Goal: Task Accomplishment & Management: Manage account settings

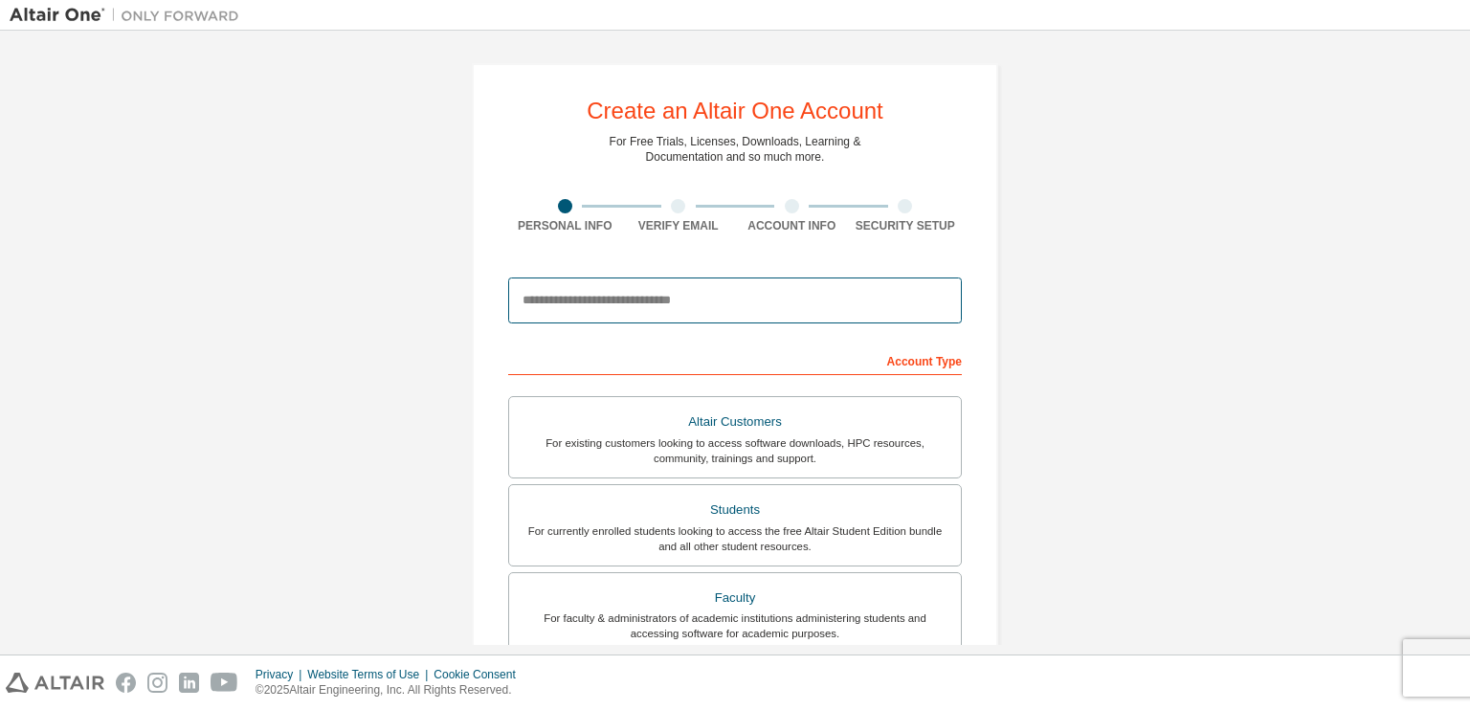
click at [762, 298] on input "email" at bounding box center [735, 301] width 454 height 46
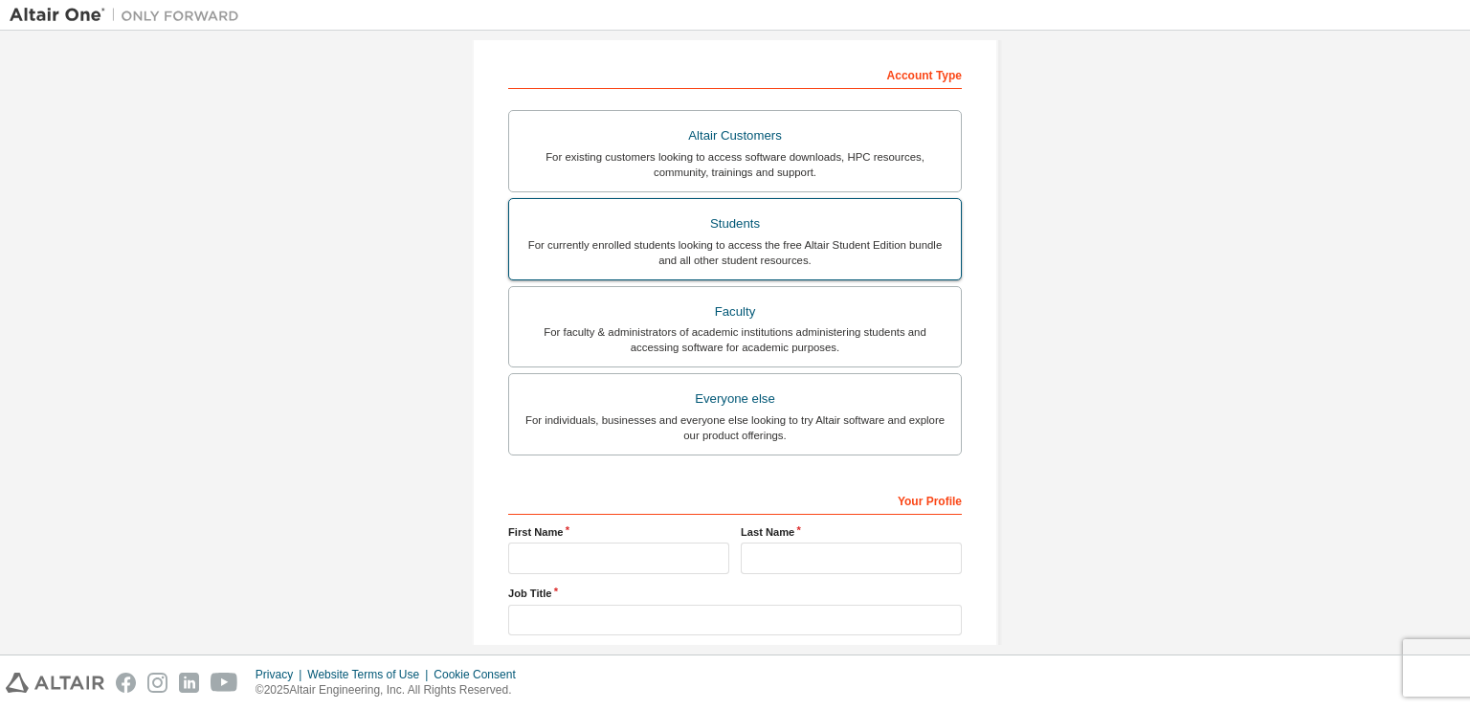
scroll to position [287, 0]
type input "**********"
click at [857, 210] on div "Students" at bounding box center [735, 223] width 429 height 27
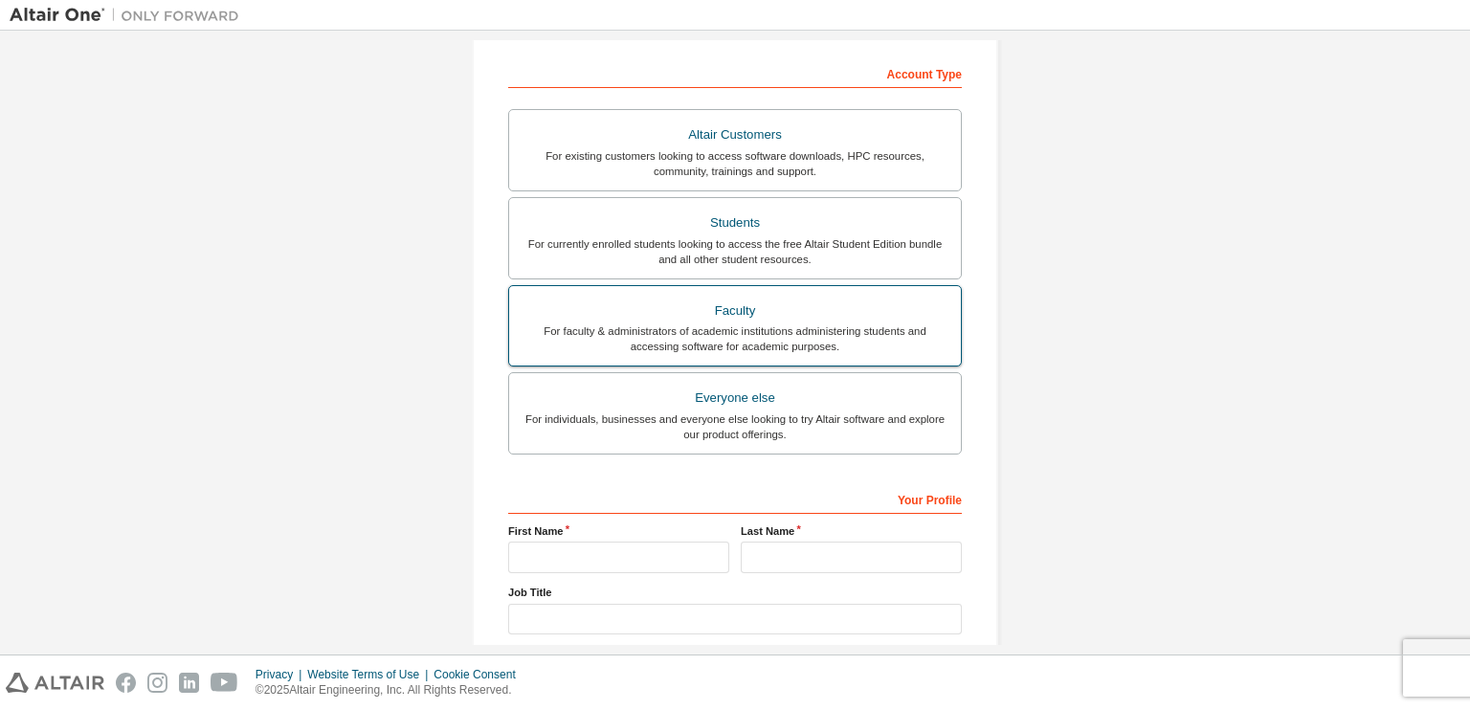
click at [888, 317] on div "Faculty" at bounding box center [735, 311] width 429 height 27
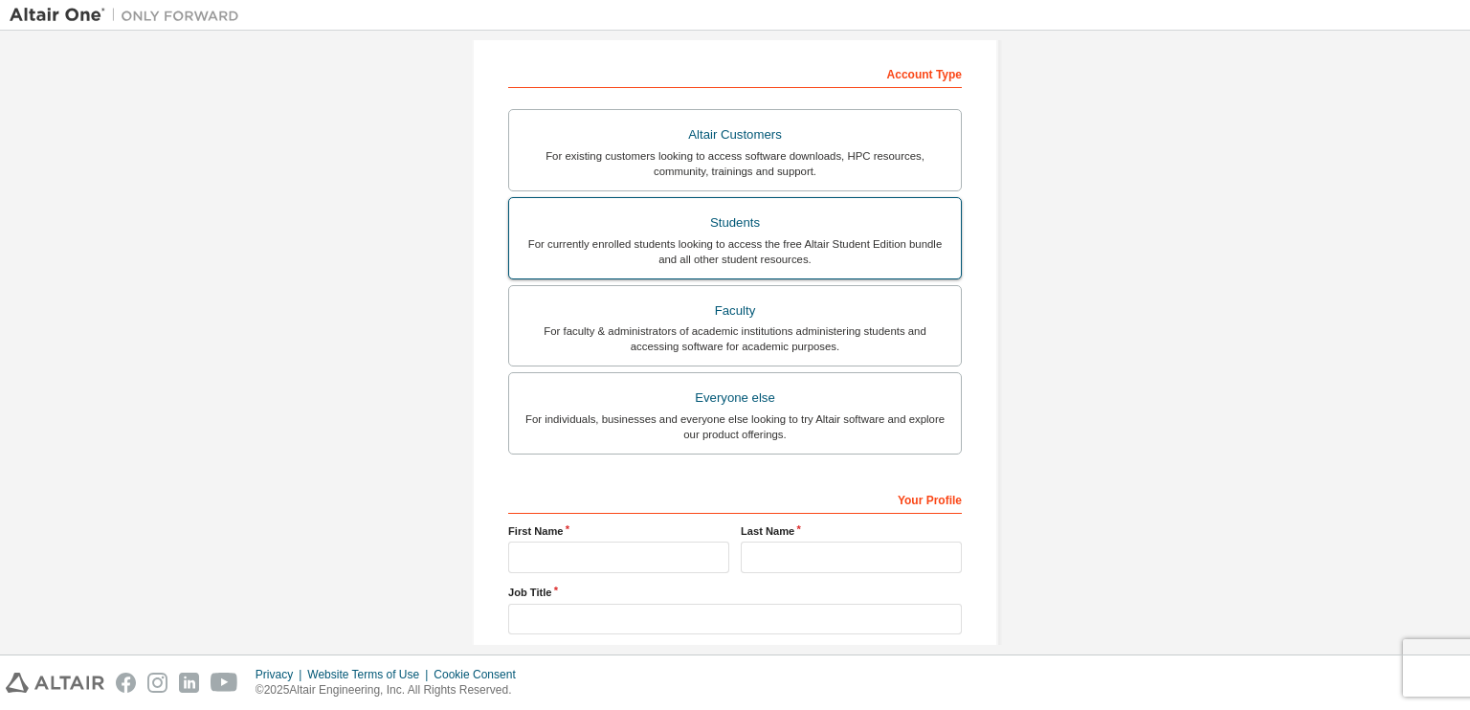
click at [900, 241] on div "For currently enrolled students looking to access the free Altair Student Editi…" at bounding box center [735, 251] width 429 height 31
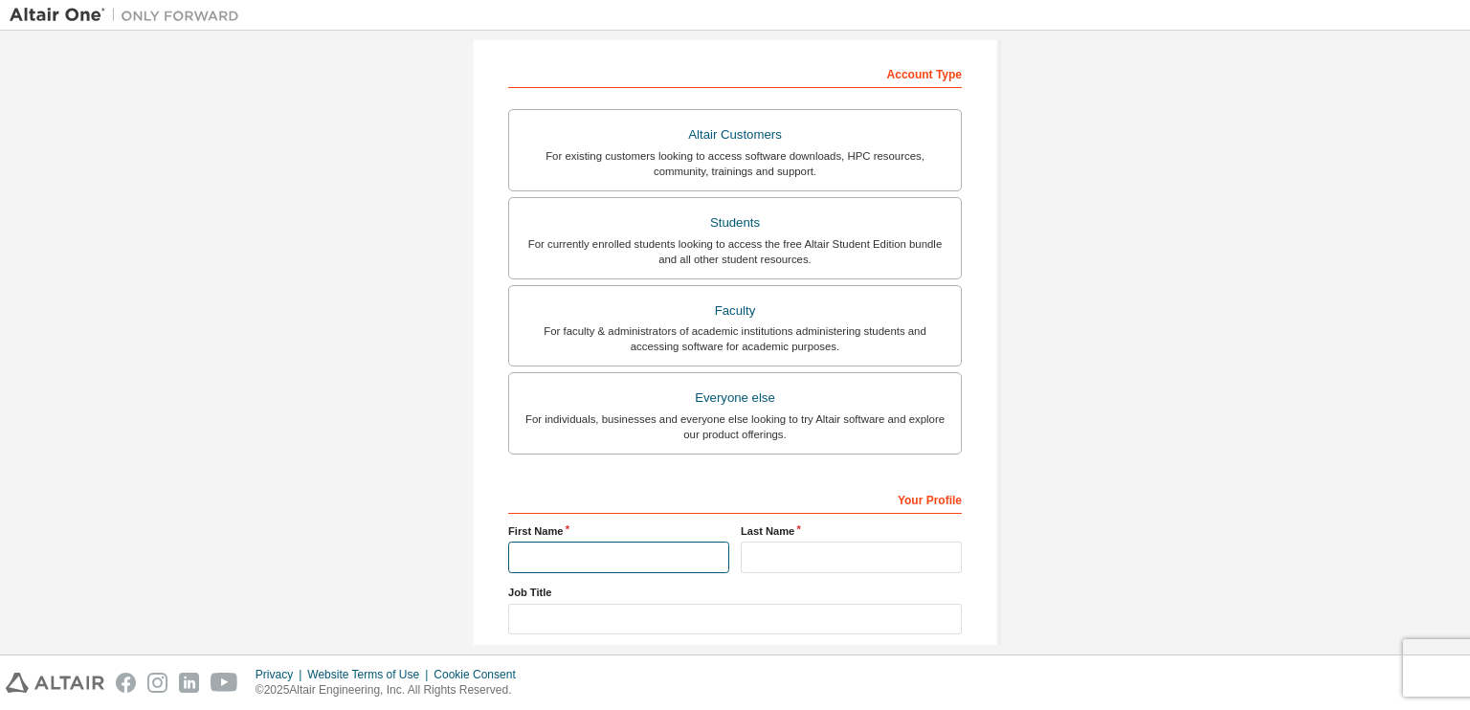
click at [628, 569] on input "text" at bounding box center [618, 558] width 221 height 32
type input "******"
click at [770, 558] on input "text" at bounding box center [851, 558] width 221 height 32
type input "*****"
click at [746, 618] on input "text" at bounding box center [735, 620] width 454 height 32
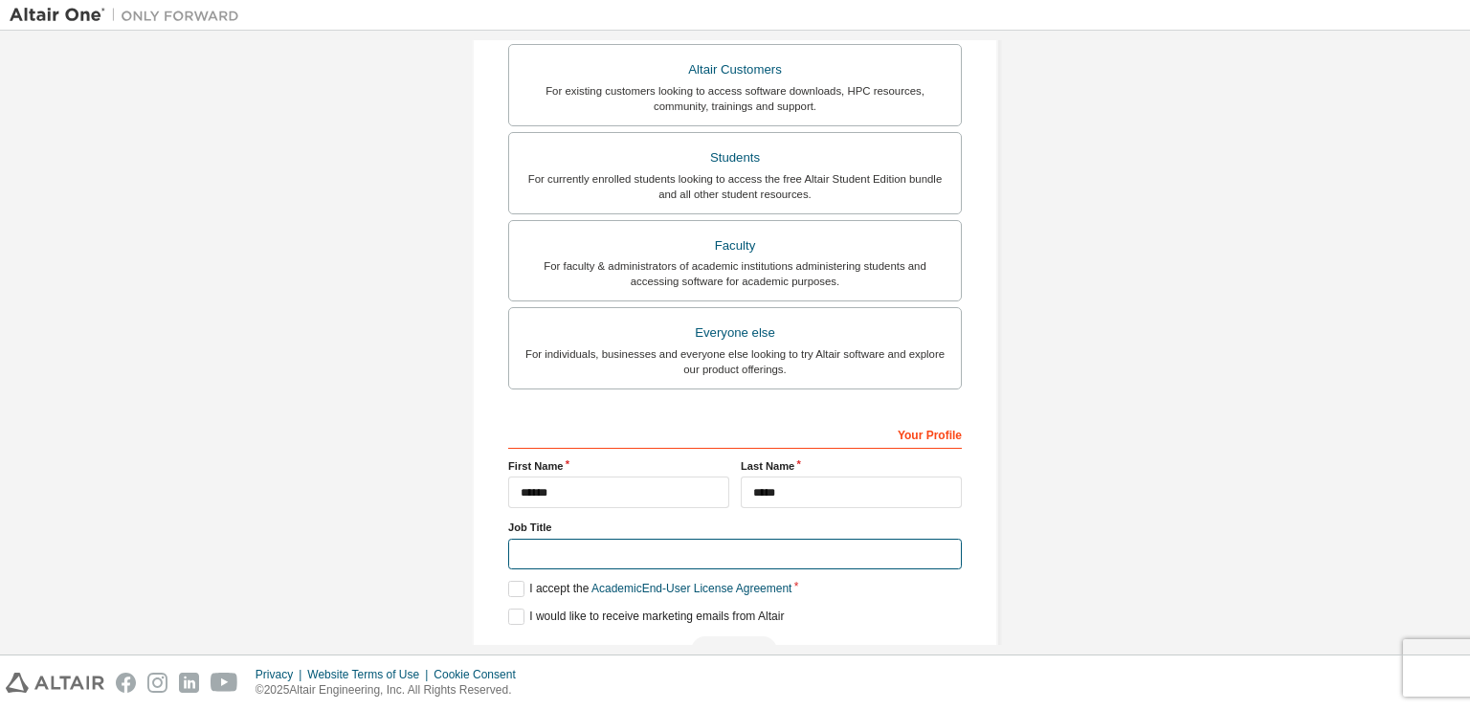
scroll to position [404, 0]
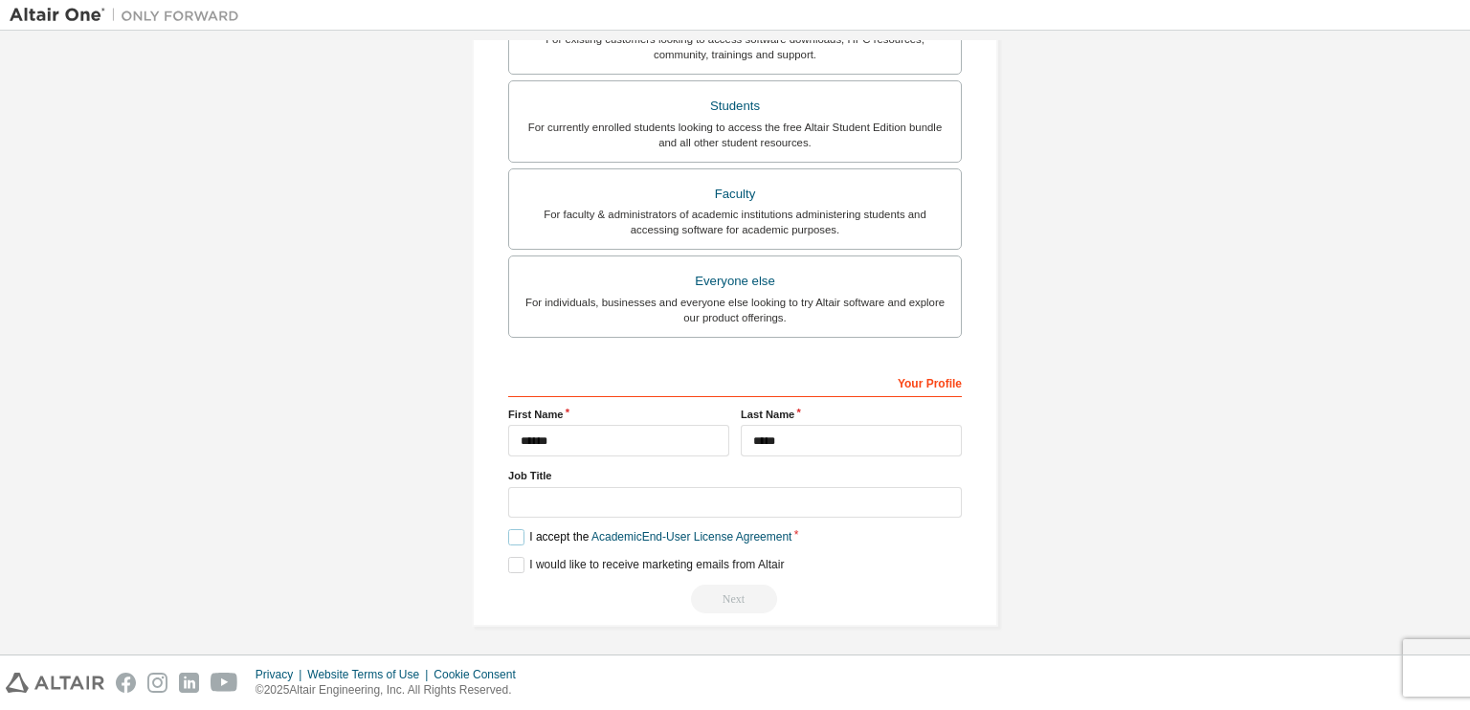
click at [509, 530] on label "I accept the Academic End-User License Agreement" at bounding box center [649, 537] width 283 height 16
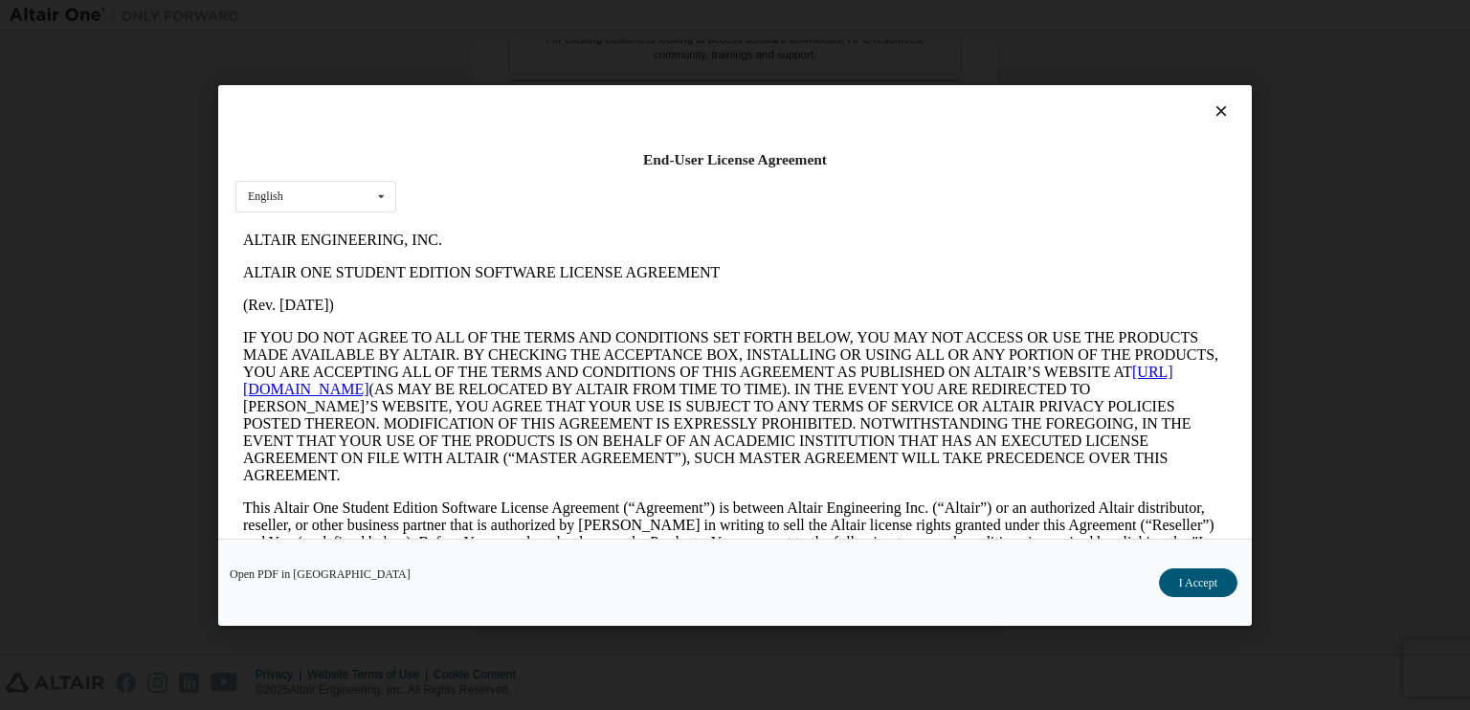
scroll to position [0, 0]
click at [1214, 581] on button "I Accept" at bounding box center [1198, 581] width 78 height 29
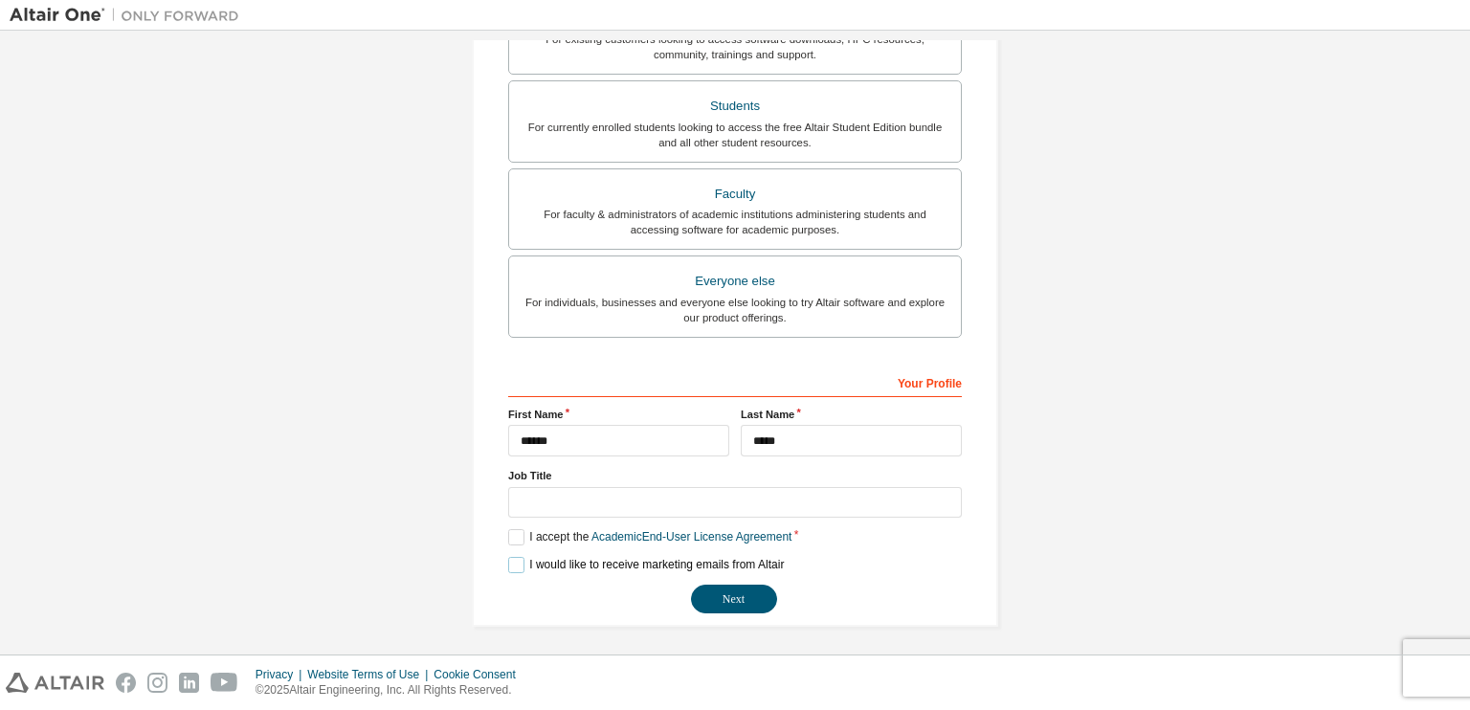
click at [513, 561] on label "I would like to receive marketing emails from Altair" at bounding box center [646, 565] width 276 height 16
click at [832, 497] on input "text" at bounding box center [735, 503] width 454 height 32
click at [707, 600] on button "Next" at bounding box center [734, 599] width 86 height 29
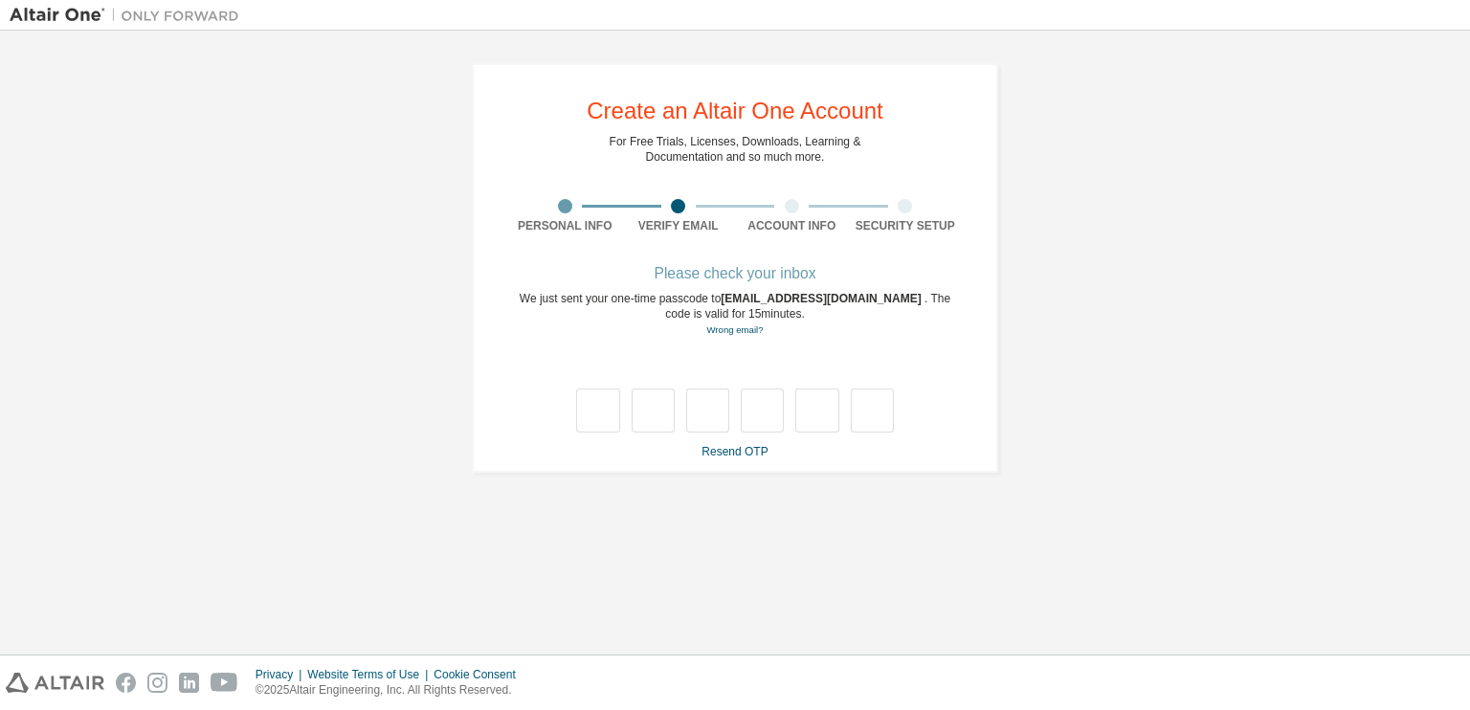
type input "*"
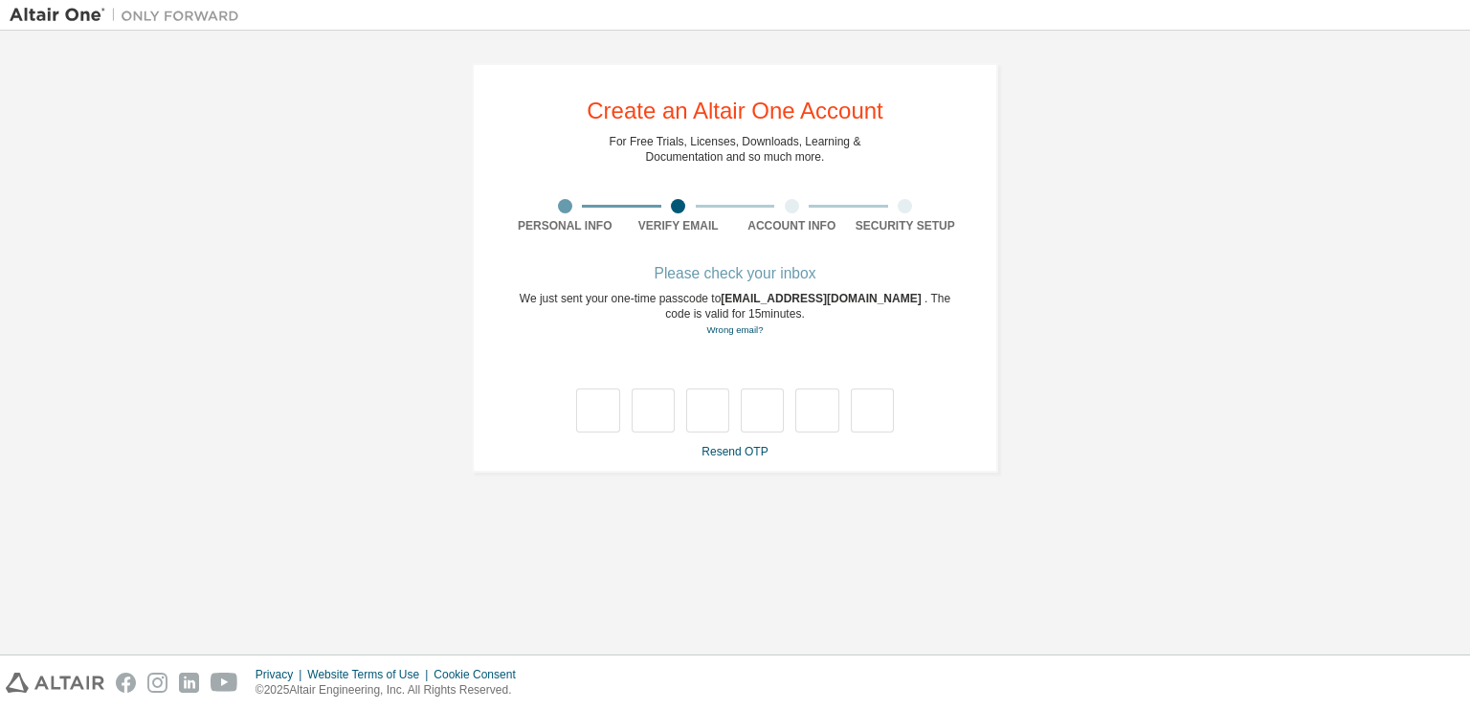
type input "*"
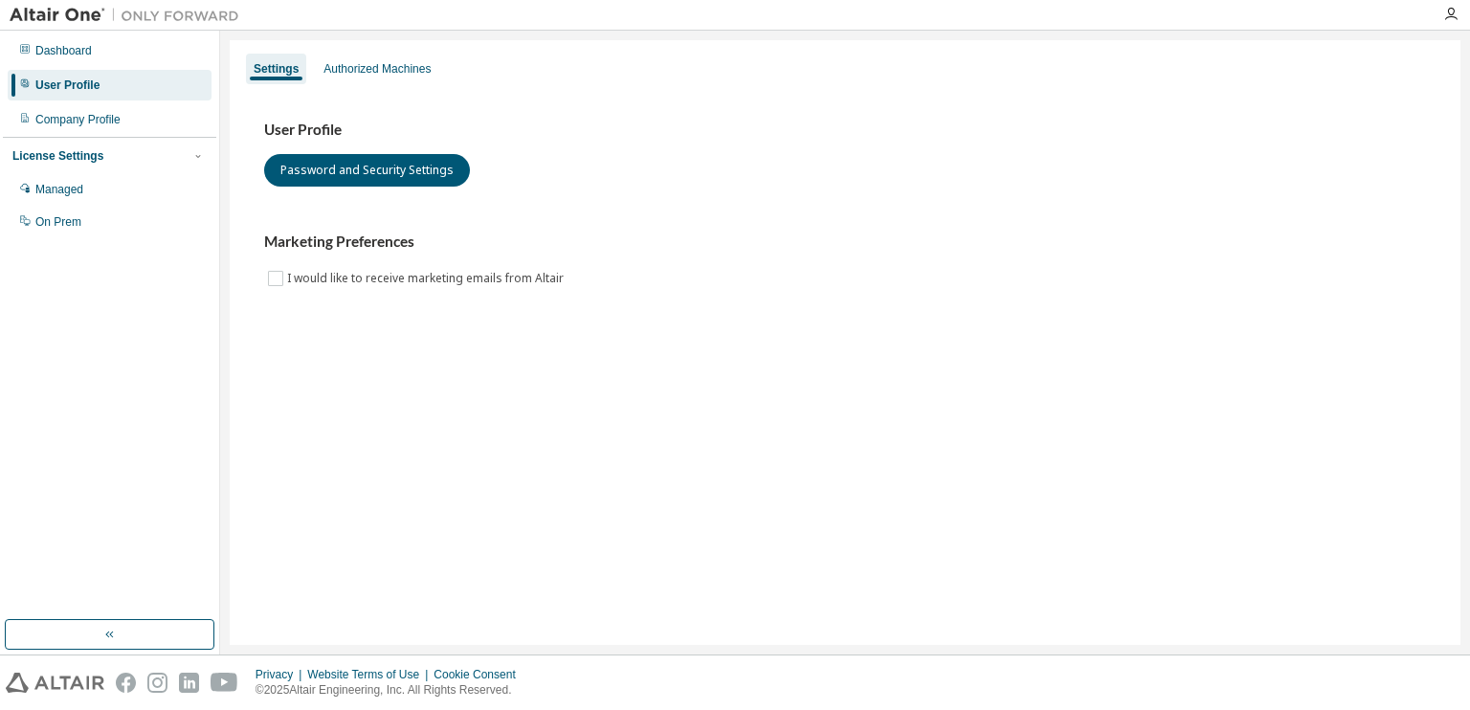
click at [857, 162] on div "User Profile Password and Security Settings" at bounding box center [845, 154] width 1162 height 66
click at [364, 67] on div "Authorized Machines" at bounding box center [376, 68] width 107 height 15
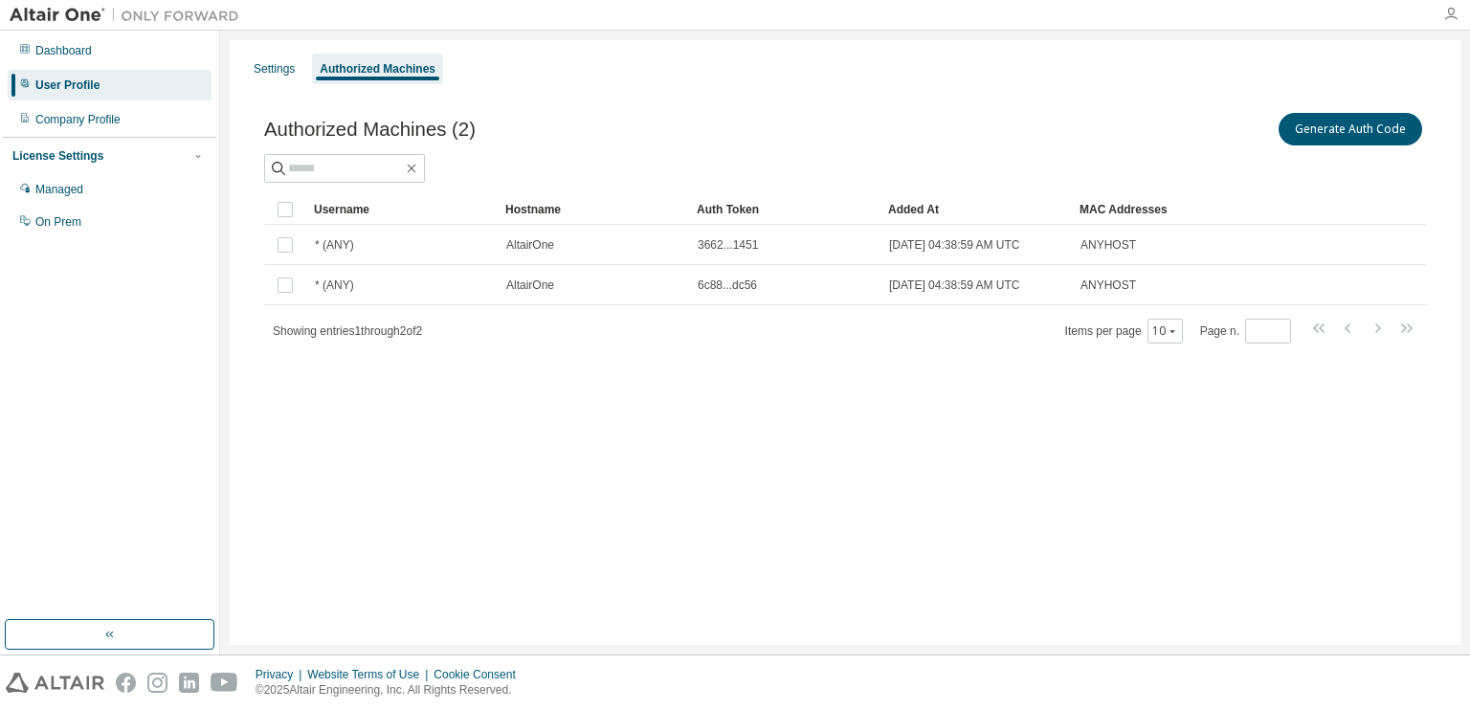
click at [1444, 11] on icon "button" at bounding box center [1450, 14] width 15 height 15
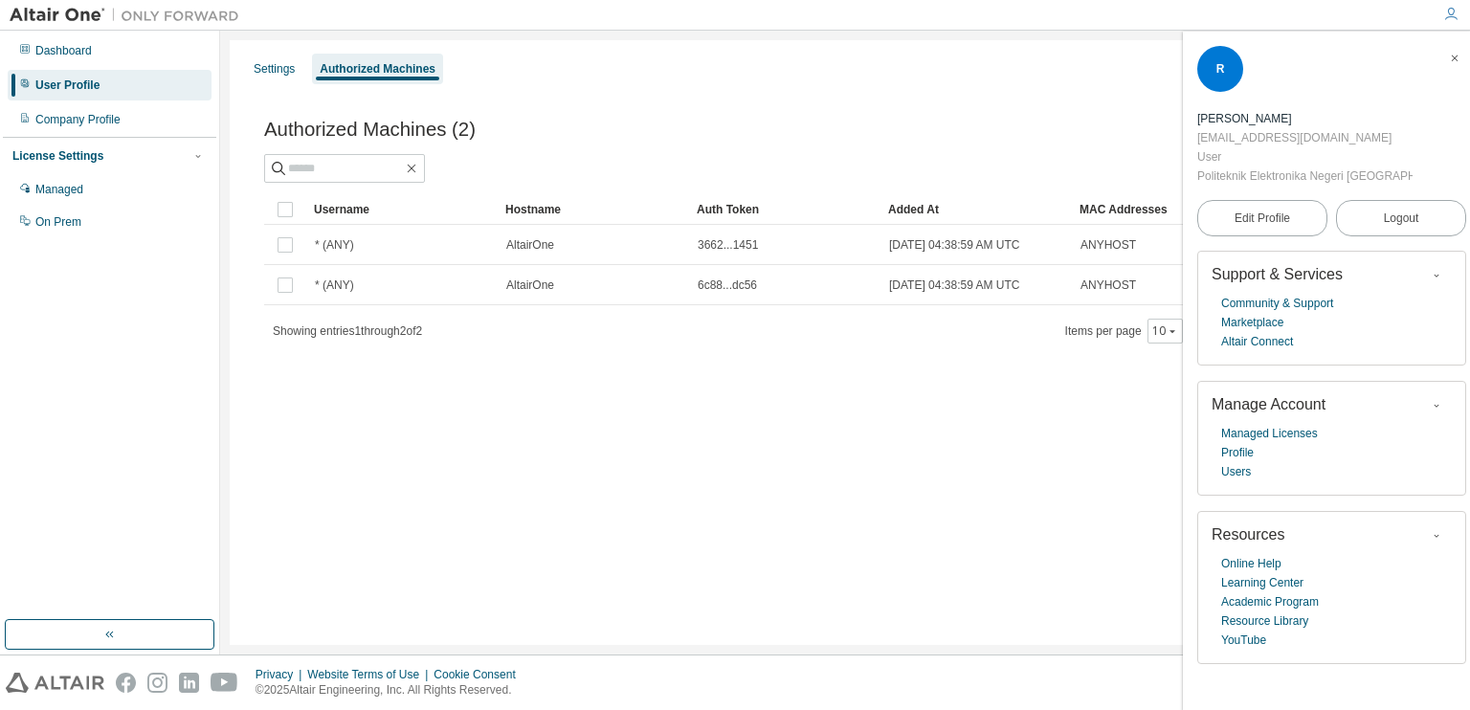
drag, startPoint x: 1261, startPoint y: 71, endPoint x: 1451, endPoint y: 81, distance: 189.8
click at [1413, 128] on div "[EMAIL_ADDRESS][DOMAIN_NAME]" at bounding box center [1304, 137] width 215 height 19
copy div "[EMAIL_ADDRESS][DOMAIN_NAME]"
